Goal: Task Accomplishment & Management: Complete application form

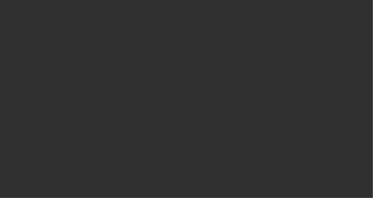
click at [30, 92] on div at bounding box center [186, 99] width 373 height 198
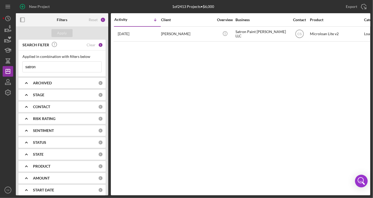
drag, startPoint x: 363, startPoint y: 89, endPoint x: 291, endPoint y: 45, distance: 83.5
click at [363, 89] on div "Activity Icon/Table Sort Arrow Client Overview Business Contact Product Categor…" at bounding box center [241, 104] width 260 height 182
click at [41, 65] on input "satron" at bounding box center [62, 67] width 79 height 11
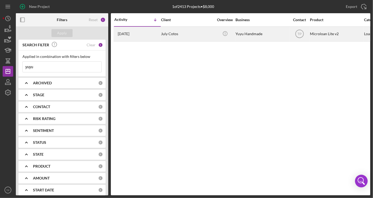
type input "yuyu"
click at [244, 35] on div "Yuyu Handmade" at bounding box center [262, 34] width 53 height 14
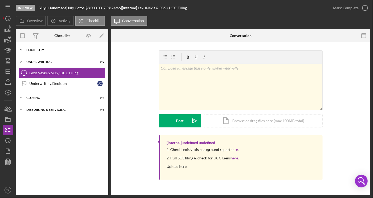
click at [39, 53] on div "Icon/Expander Eligibility 6 / 6" at bounding box center [62, 50] width 92 height 11
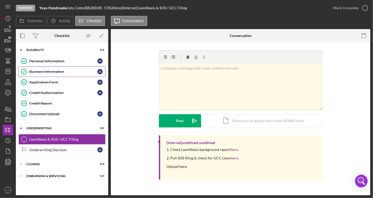
click at [56, 74] on link "Business Information Business Information [PERSON_NAME]" at bounding box center [61, 71] width 87 height 11
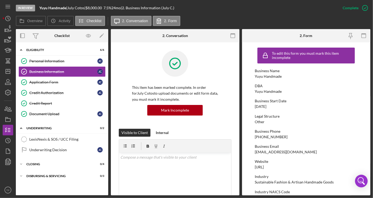
click at [276, 152] on div "[EMAIL_ADDRESS][DOMAIN_NAME]" at bounding box center [286, 152] width 62 height 4
drag, startPoint x: 276, startPoint y: 152, endPoint x: 271, endPoint y: 152, distance: 5.3
click at [271, 152] on div "[EMAIL_ADDRESS][DOMAIN_NAME]" at bounding box center [286, 152] width 62 height 4
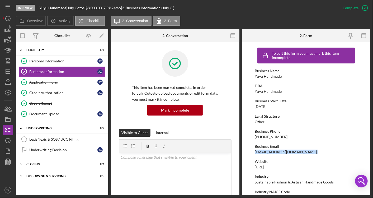
click at [271, 152] on div "[EMAIL_ADDRESS][DOMAIN_NAME]" at bounding box center [286, 152] width 62 height 4
copy div "[EMAIL_ADDRESS][DOMAIN_NAME]"
click at [70, 118] on link "Document Upload Document Upload [PERSON_NAME]" at bounding box center [61, 114] width 87 height 11
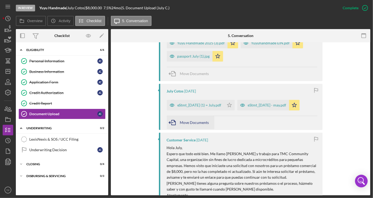
scroll to position [176, 0]
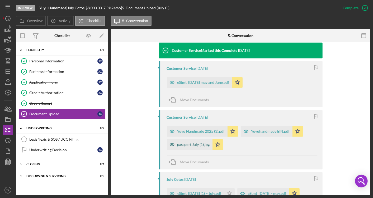
click at [195, 144] on div "passport July (1).jpg" at bounding box center [194, 144] width 33 height 4
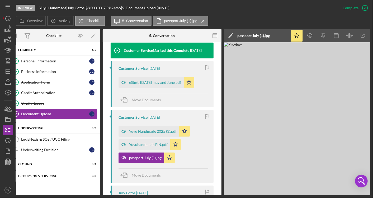
scroll to position [0, 20]
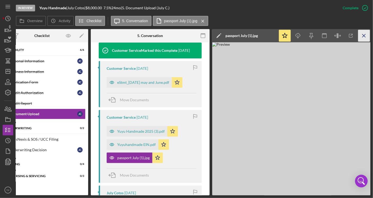
click at [364, 34] on icon "Icon/Menu Close" at bounding box center [365, 36] width 12 height 12
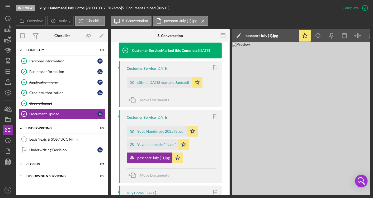
scroll to position [176, 0]
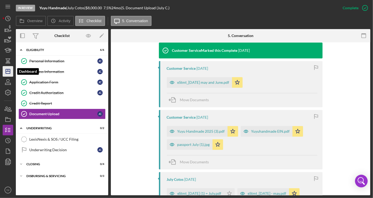
click at [9, 74] on icon "Icon/Dashboard" at bounding box center [7, 71] width 13 height 13
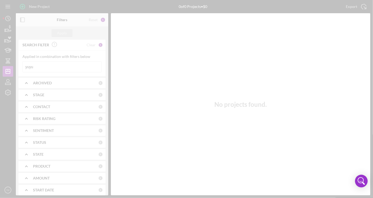
click at [45, 66] on div at bounding box center [186, 99] width 373 height 198
drag, startPoint x: 48, startPoint y: 69, endPoint x: 45, endPoint y: 66, distance: 3.6
click at [45, 66] on div at bounding box center [186, 99] width 373 height 198
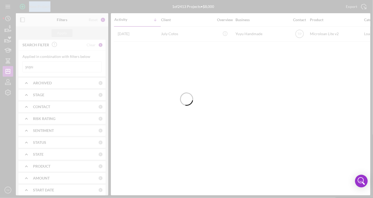
click at [45, 66] on div at bounding box center [186, 99] width 373 height 198
click at [45, 66] on input "yuyu" at bounding box center [62, 67] width 79 height 11
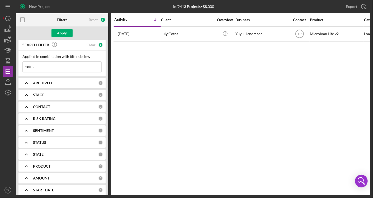
type input "satron"
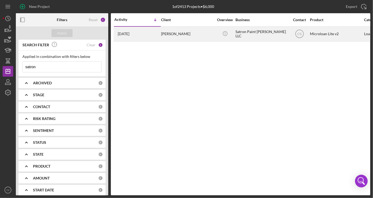
click at [258, 31] on div "Satron Paint [PERSON_NAME] LLC" at bounding box center [262, 34] width 53 height 14
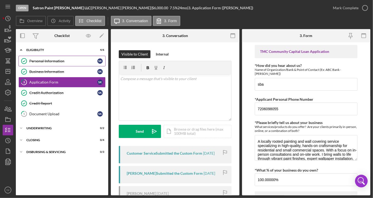
click at [42, 58] on link "Personal Information Personal Information s k" at bounding box center [61, 61] width 87 height 11
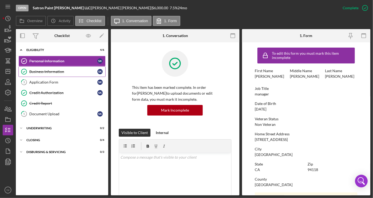
click at [43, 71] on div "Business Information" at bounding box center [63, 71] width 68 height 4
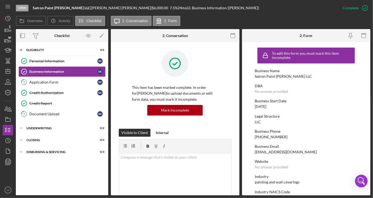
click at [276, 153] on div "[EMAIL_ADDRESS][DOMAIN_NAME]" at bounding box center [286, 152] width 62 height 4
copy div "[EMAIL_ADDRESS][DOMAIN_NAME]"
